Goal: Transaction & Acquisition: Purchase product/service

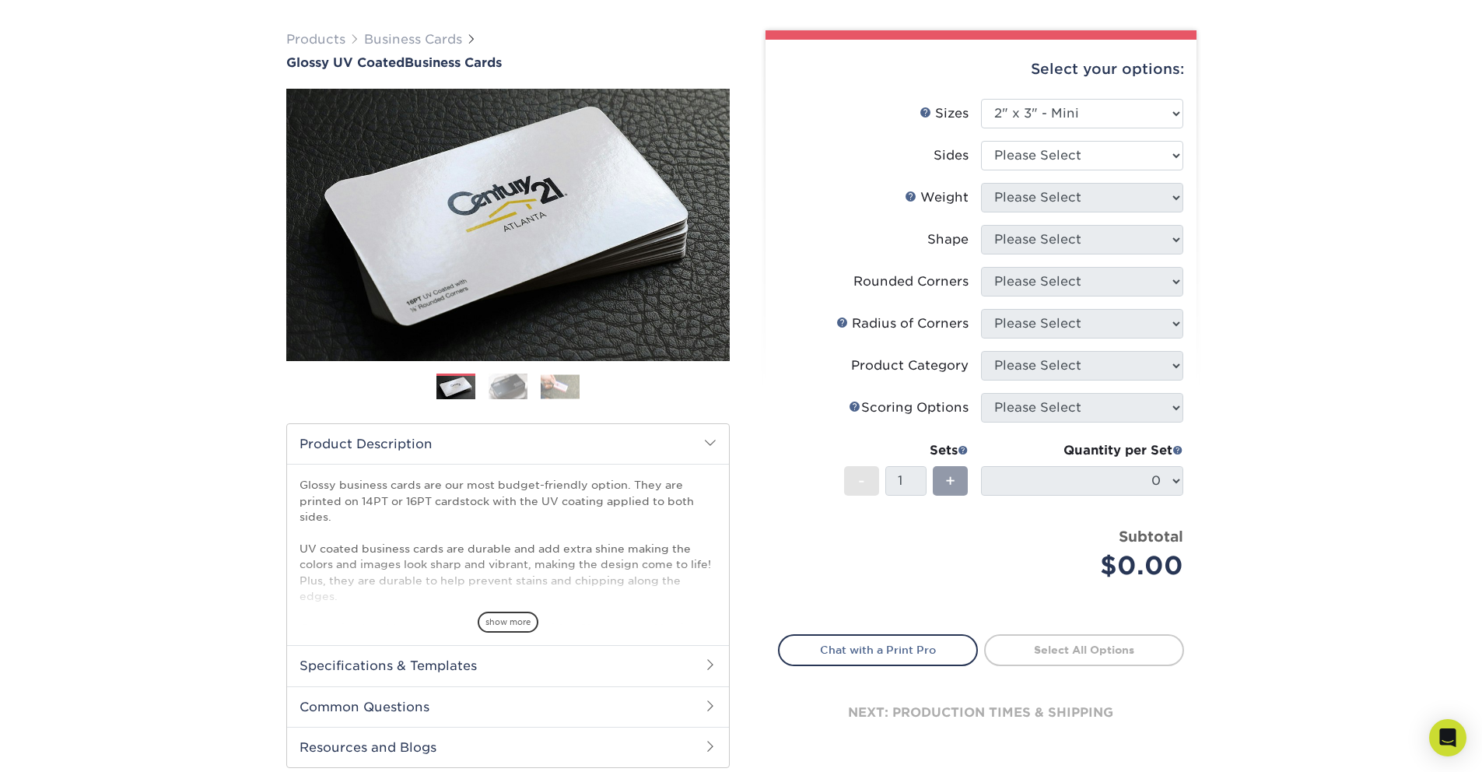
scroll to position [100, 0]
click at [706, 223] on link "Next" at bounding box center [706, 224] width 31 height 31
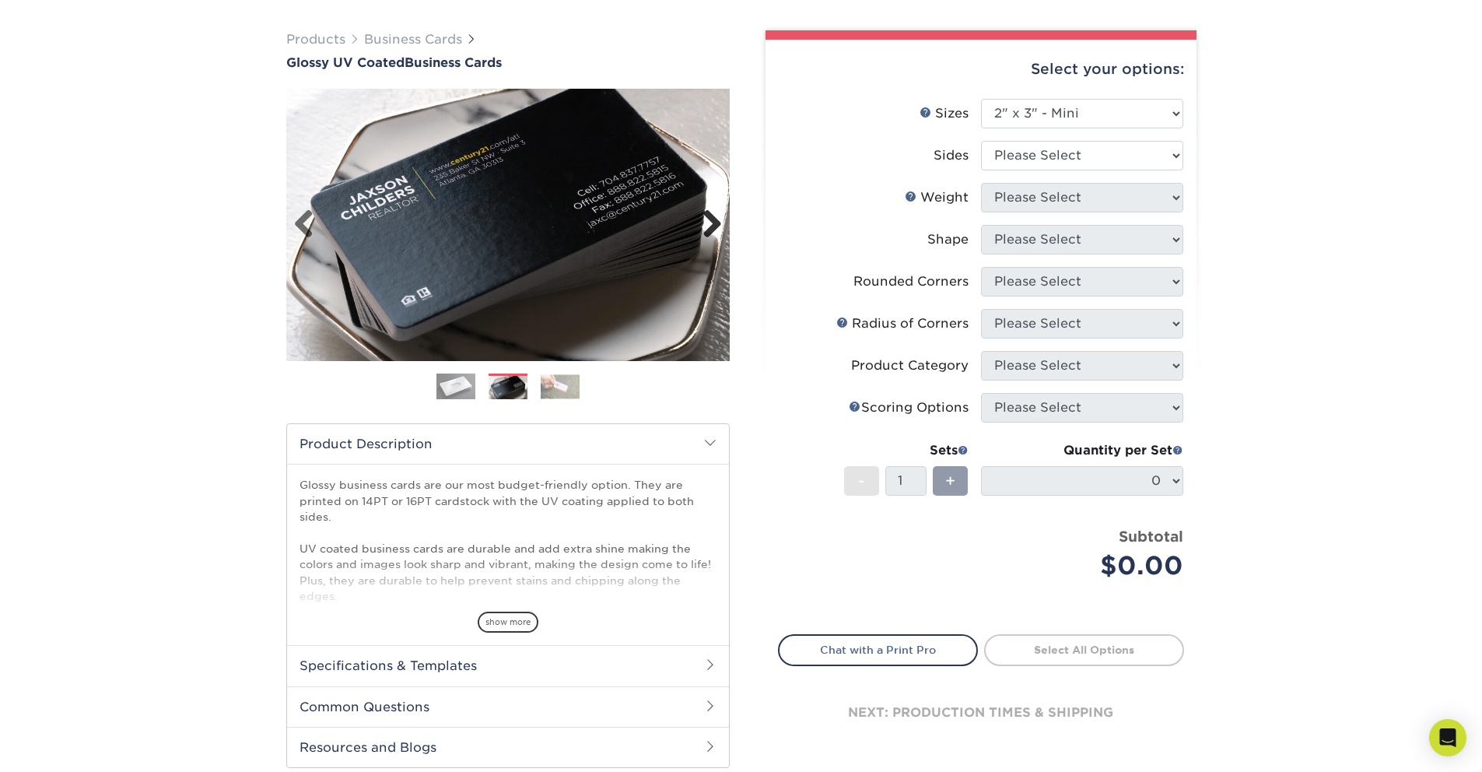
click at [706, 223] on link "Next" at bounding box center [706, 224] width 31 height 31
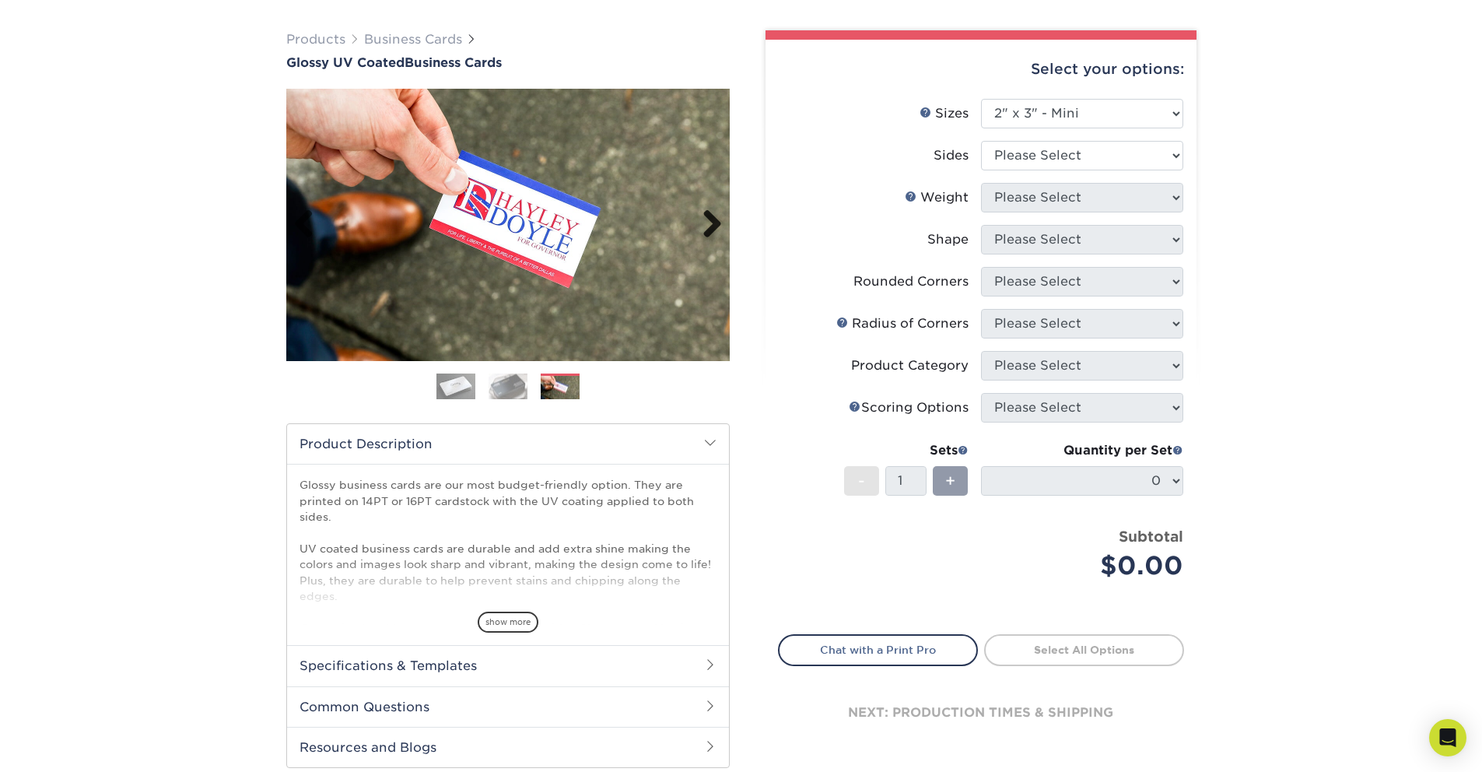
click at [706, 223] on link "Next" at bounding box center [706, 224] width 31 height 31
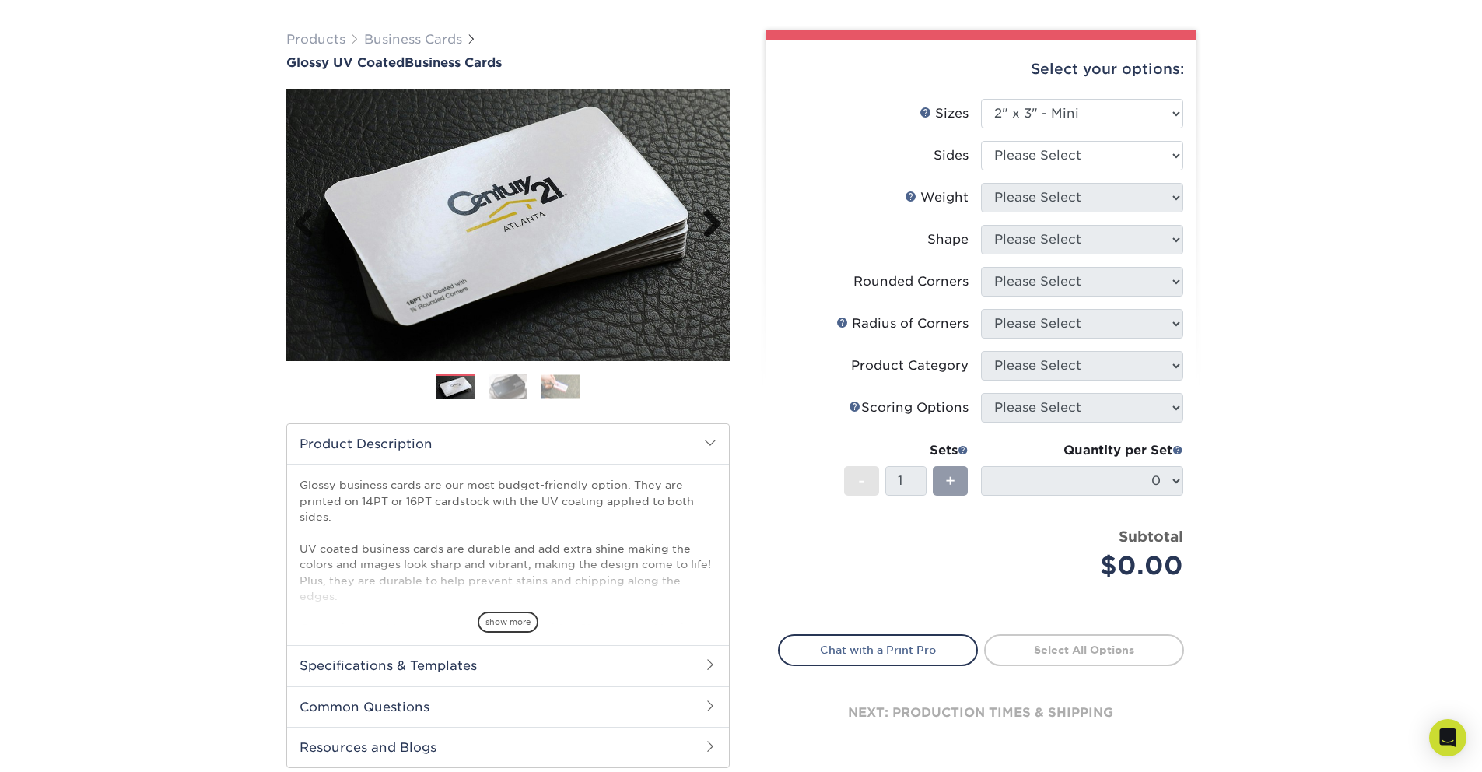
click at [706, 223] on link "Next" at bounding box center [706, 224] width 31 height 31
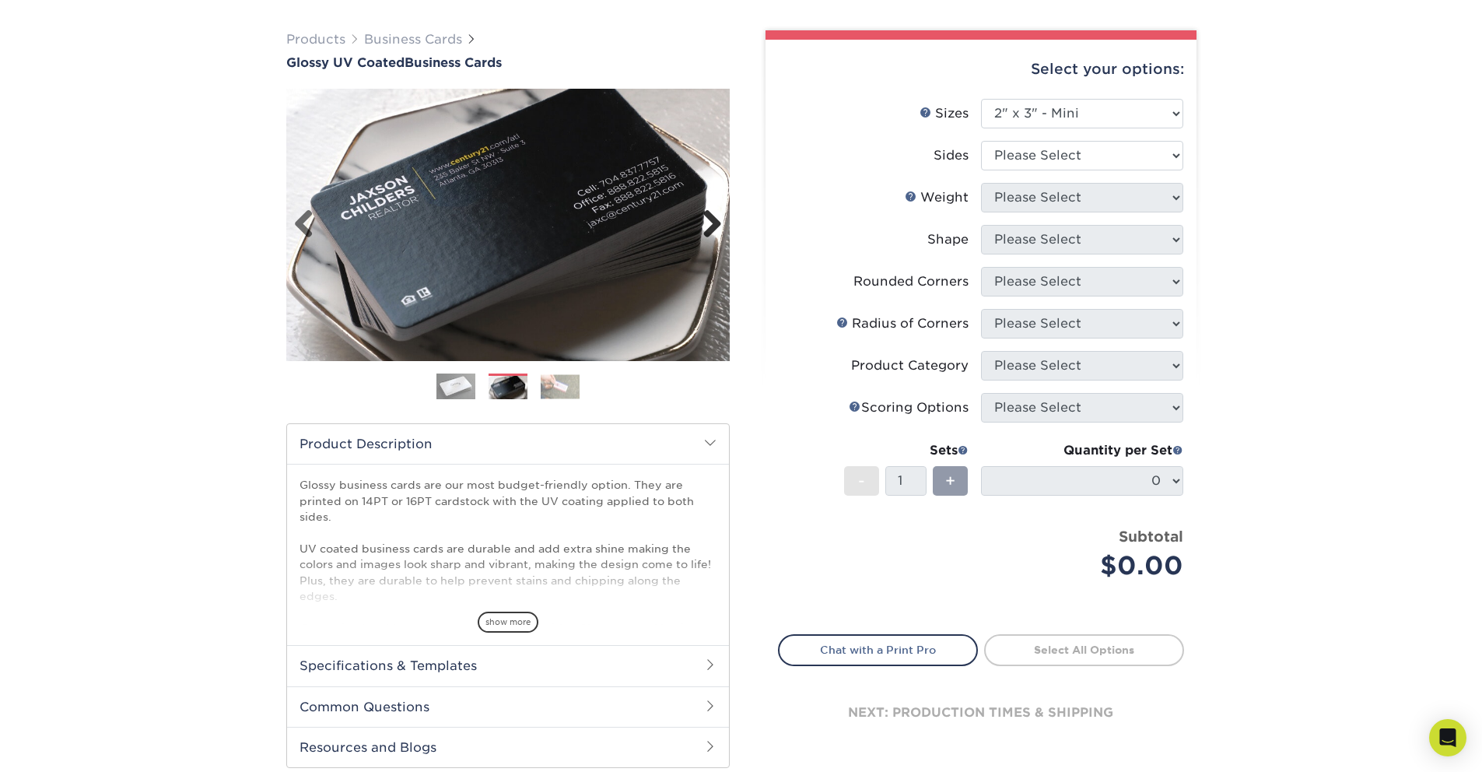
click at [706, 223] on link "Next" at bounding box center [706, 224] width 31 height 31
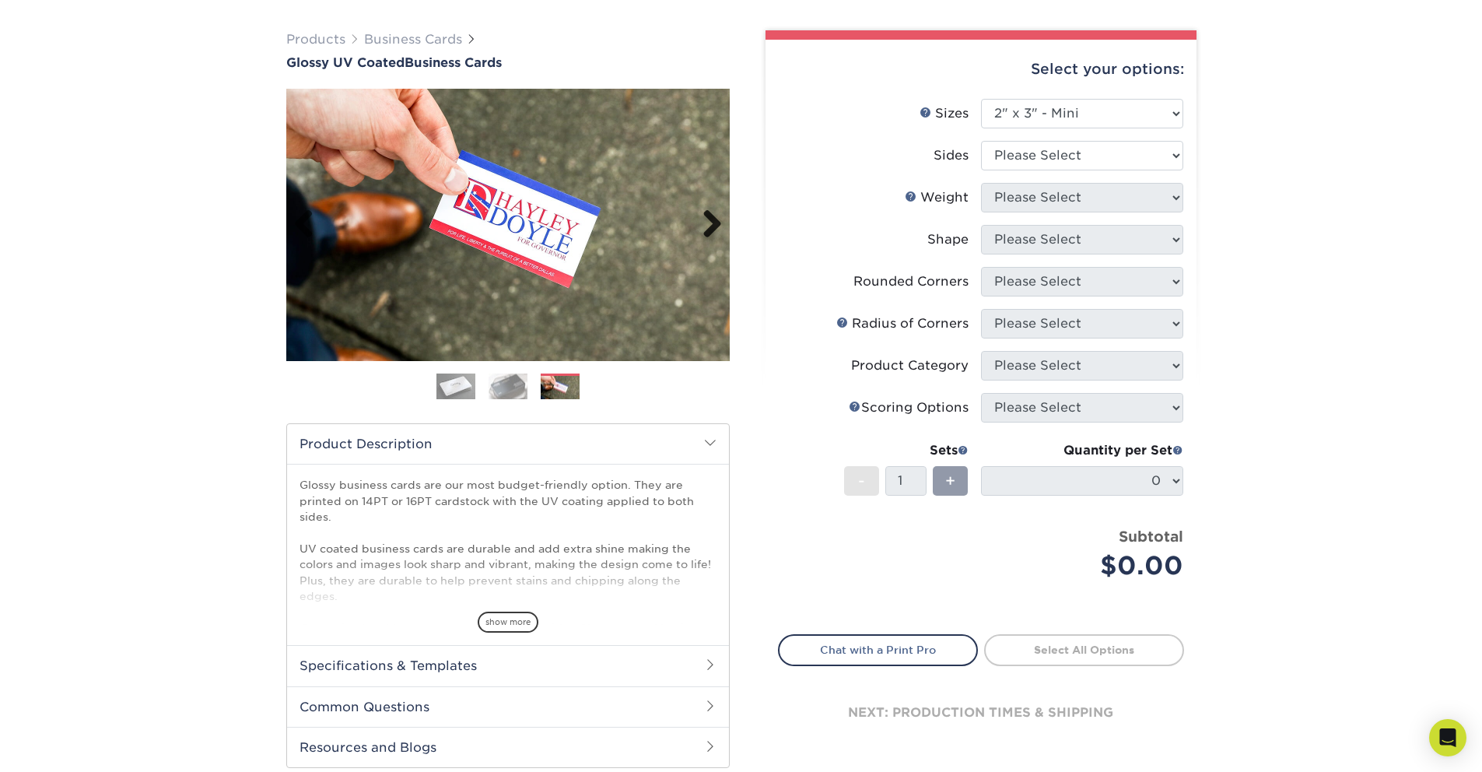
click at [706, 223] on link "Next" at bounding box center [706, 224] width 31 height 31
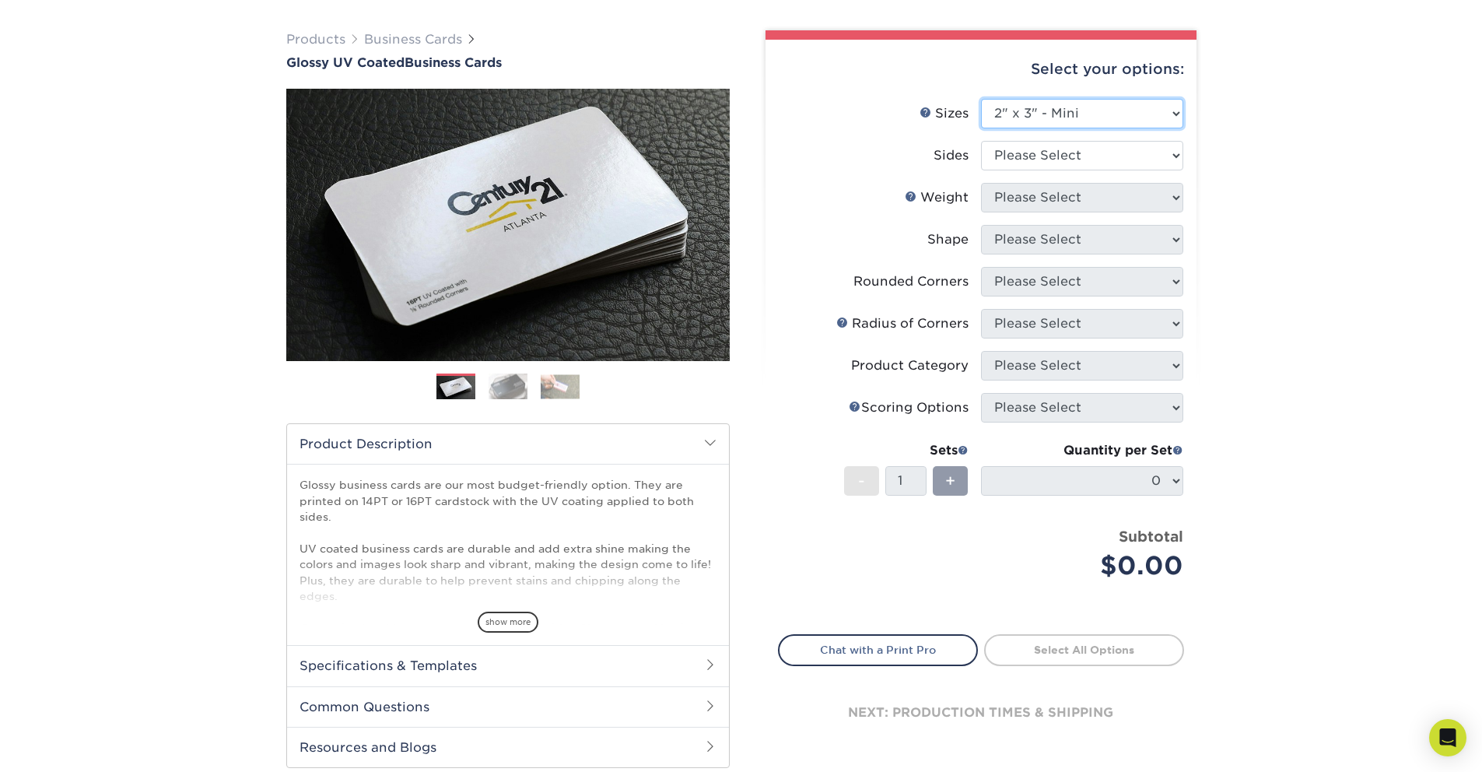
click at [1069, 109] on select "Please Select 1.5" x 3.5" - Mini 1.75" x 3.5" - Mini 2" x 2" - Square 2" x 3" -…" at bounding box center [1082, 114] width 202 height 30
select select "2.00x3.50"
click at [981, 99] on select "Please Select 1.5" x 3.5" - Mini 1.75" x 3.5" - Mini 2" x 2" - Square 2" x 3" -…" at bounding box center [1082, 114] width 202 height 30
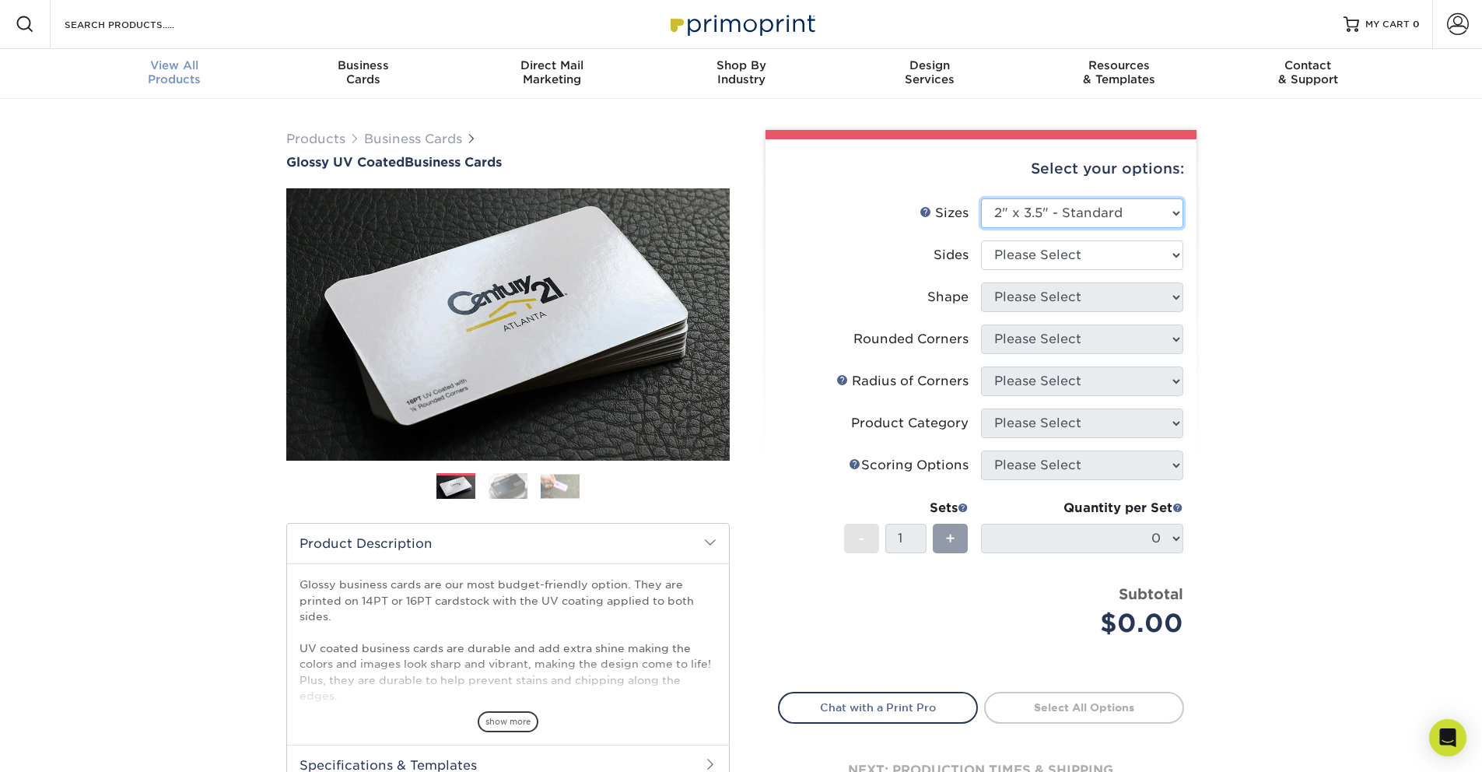
scroll to position [0, 0]
